Goal: Task Accomplishment & Management: Manage account settings

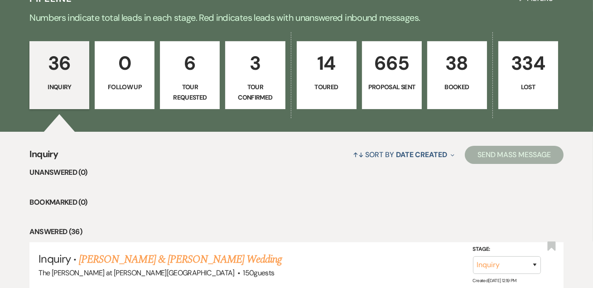
click at [465, 72] on p "38" at bounding box center [457, 63] width 48 height 30
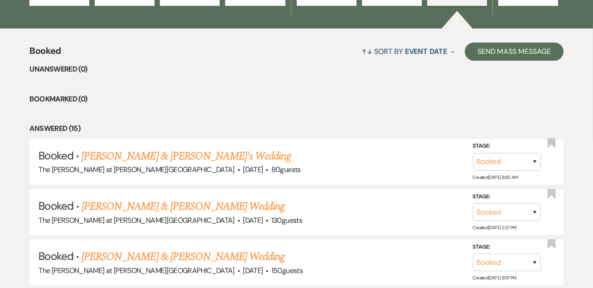
scroll to position [329, 0]
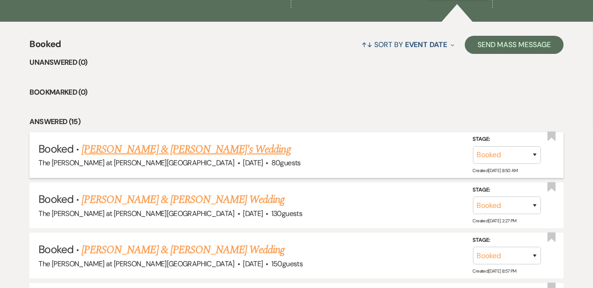
click at [174, 141] on link "[PERSON_NAME] & [PERSON_NAME]'s Wedding" at bounding box center [186, 149] width 209 height 16
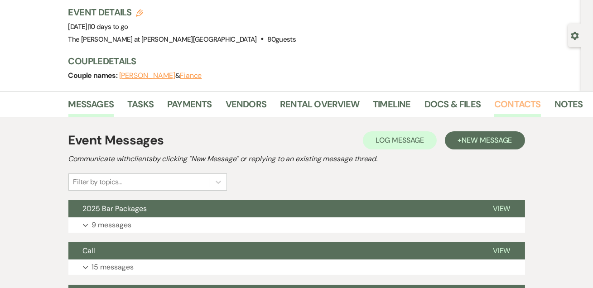
scroll to position [55, 0]
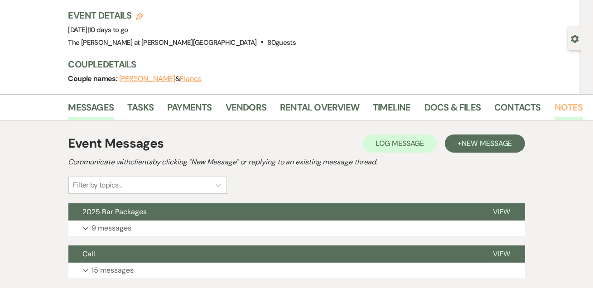
click at [558, 104] on link "Notes" at bounding box center [568, 110] width 29 height 20
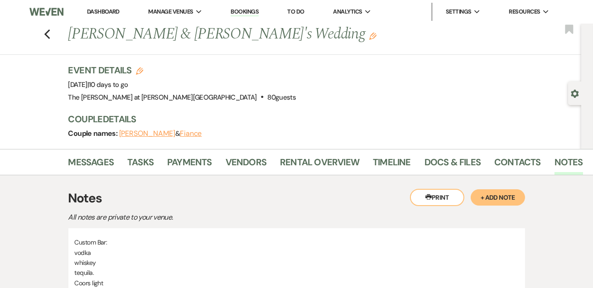
click at [110, 15] on li "Dashboard" at bounding box center [103, 12] width 42 height 18
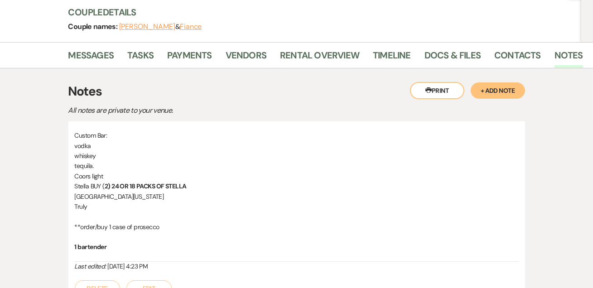
scroll to position [55, 0]
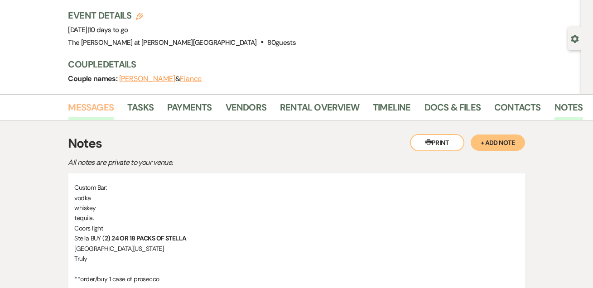
click at [91, 109] on link "Messages" at bounding box center [91, 110] width 46 height 20
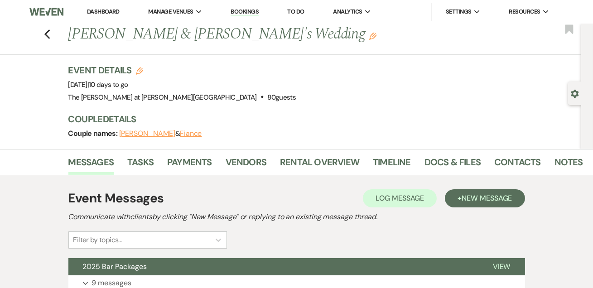
click at [91, 5] on li "Dashboard" at bounding box center [103, 12] width 42 height 18
click at [92, 9] on link "Dashboard" at bounding box center [103, 12] width 33 height 8
